Goal: Obtain resource: Obtain resource

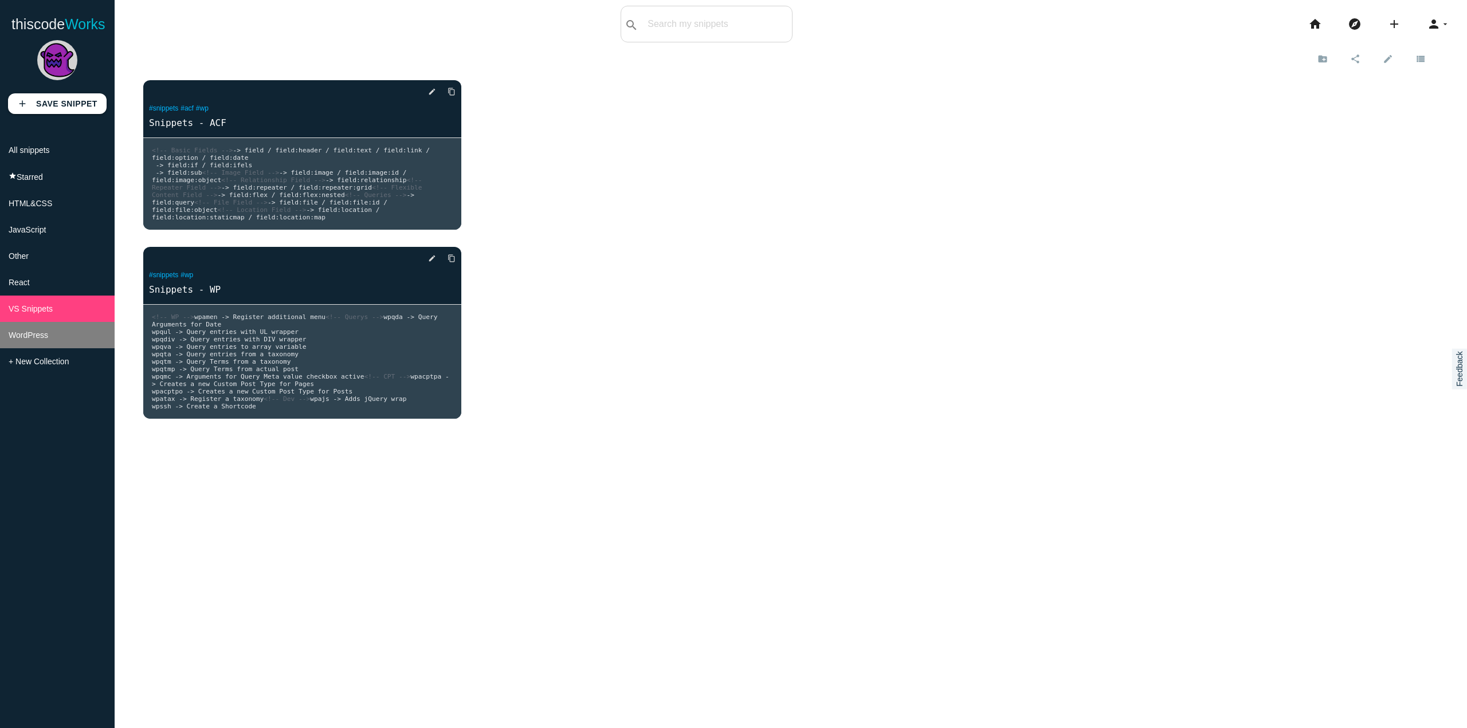
click at [50, 342] on li "WordPress" at bounding box center [57, 335] width 115 height 26
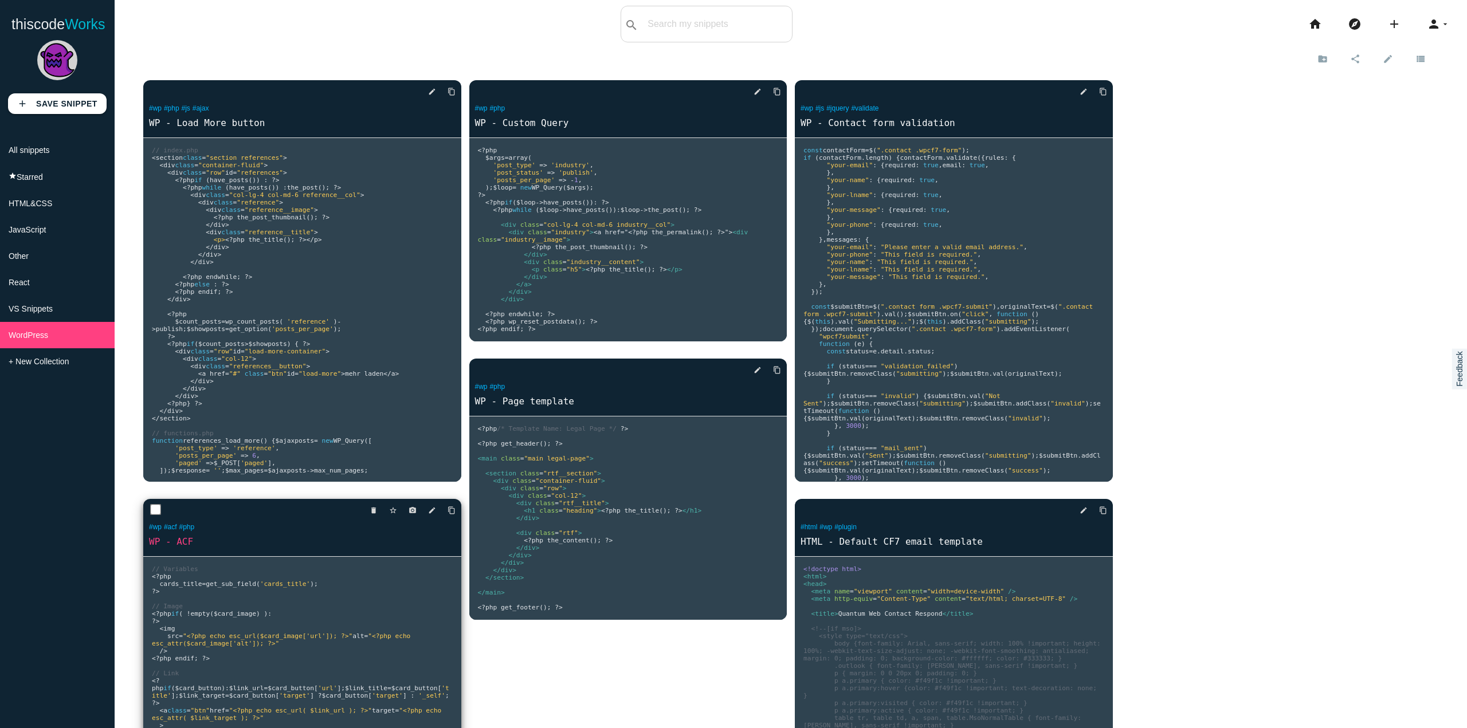
click at [230, 579] on pre "// Variables <? php cards_title = get_sub_field ( 'cards_title' ); ?> // Image …" at bounding box center [302, 729] width 318 height 344
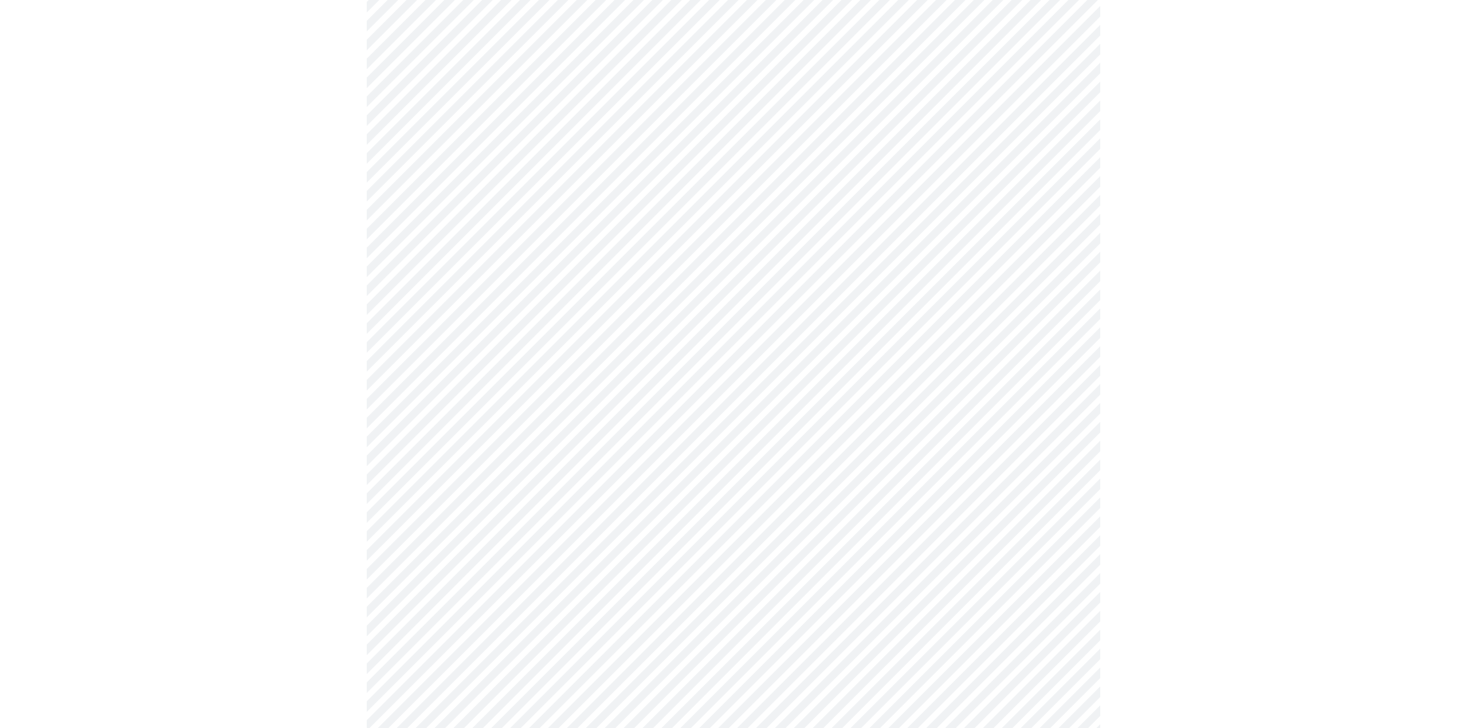
scroll to position [401, 0]
